Goal: Task Accomplishment & Management: Use online tool/utility

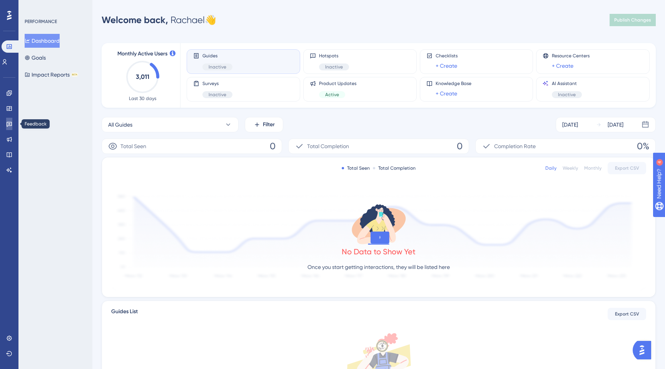
click at [7, 125] on icon at bounding box center [9, 124] width 6 height 6
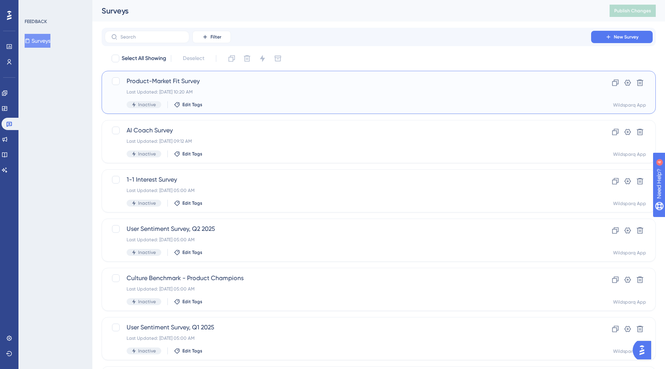
click at [284, 73] on div "Product-Market Fit Survey Last Updated: [DATE] 10:20 AM Inactive Edit Tags Clon…" at bounding box center [379, 92] width 554 height 43
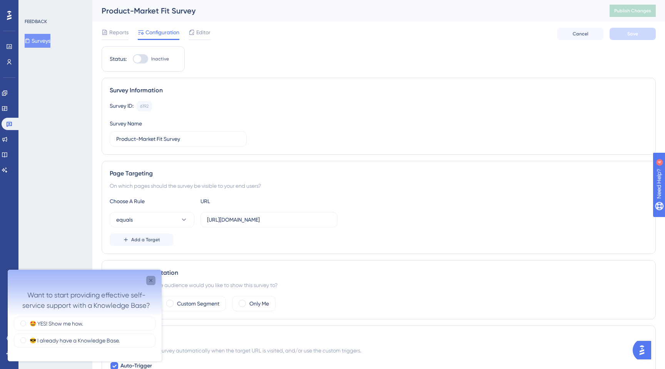
click at [149, 283] on icon "Close survey" at bounding box center [151, 281] width 6 height 6
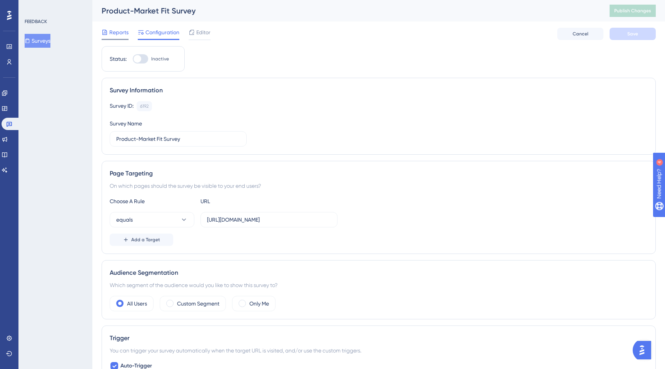
click at [122, 34] on span "Reports" at bounding box center [118, 32] width 19 height 9
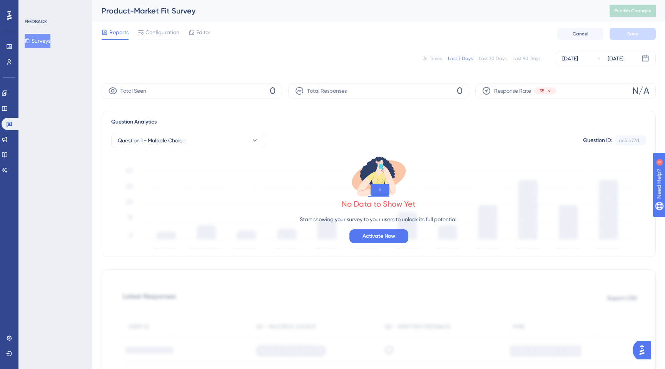
click at [432, 59] on div "All Times" at bounding box center [433, 58] width 18 height 6
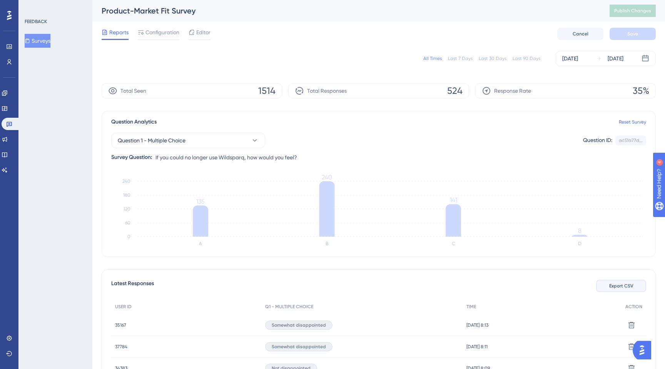
click at [623, 285] on span "Export CSV" at bounding box center [622, 286] width 24 height 6
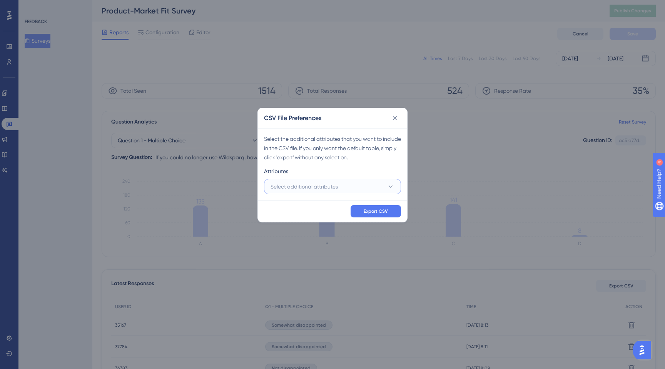
click at [377, 184] on button "Select additional attributes" at bounding box center [332, 186] width 137 height 15
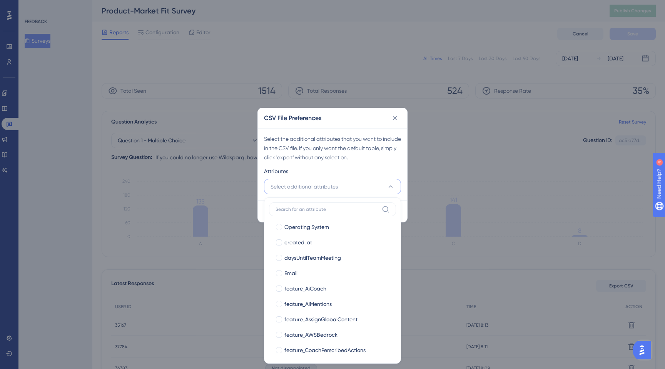
scroll to position [111, 0]
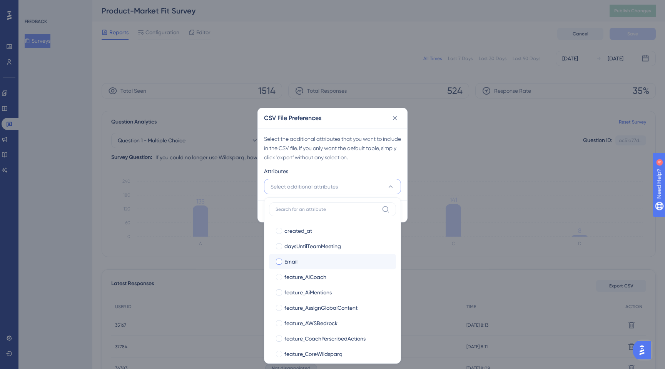
click at [282, 263] on div at bounding box center [279, 262] width 6 height 6
checkbox input "true"
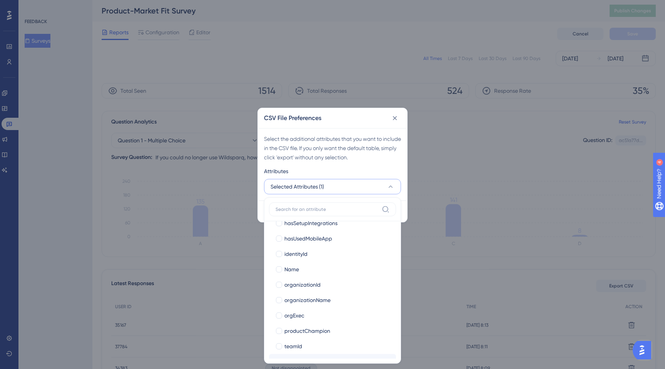
scroll to position [548, 0]
click at [279, 305] on div at bounding box center [279, 302] width 8 height 8
checkbox input "true"
click at [279, 275] on label "Name" at bounding box center [332, 270] width 115 height 9
checkbox input "true"
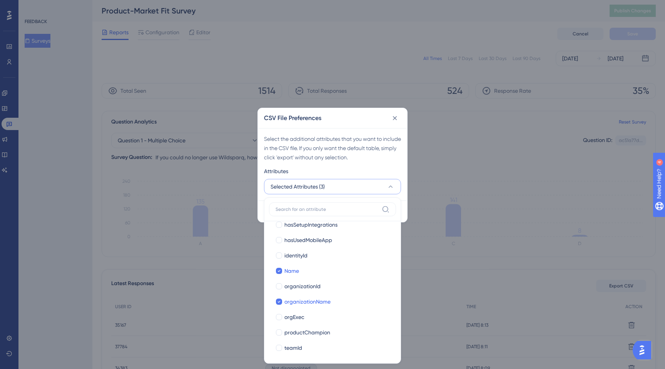
click at [365, 131] on div "Select the additional attributes that you want to include in the CSV file. If y…" at bounding box center [332, 164] width 149 height 72
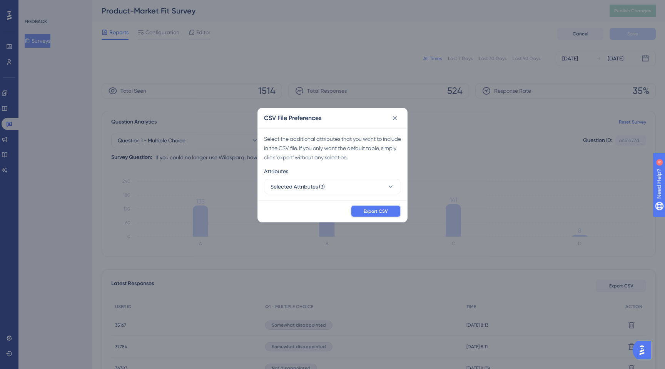
click at [370, 211] on span "Export CSV" at bounding box center [376, 211] width 24 height 6
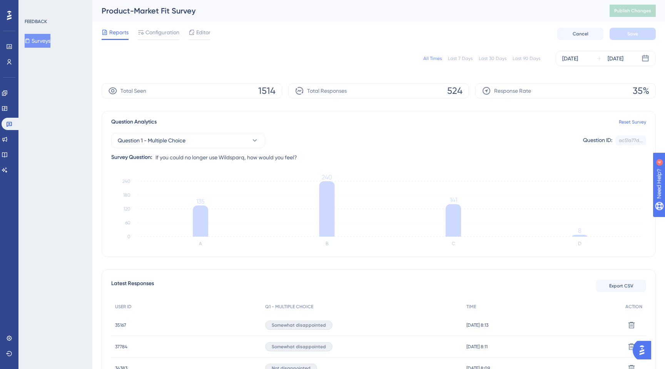
click at [3, 16] on div at bounding box center [9, 15] width 12 height 12
